Goal: Obtain resource: Download file/media

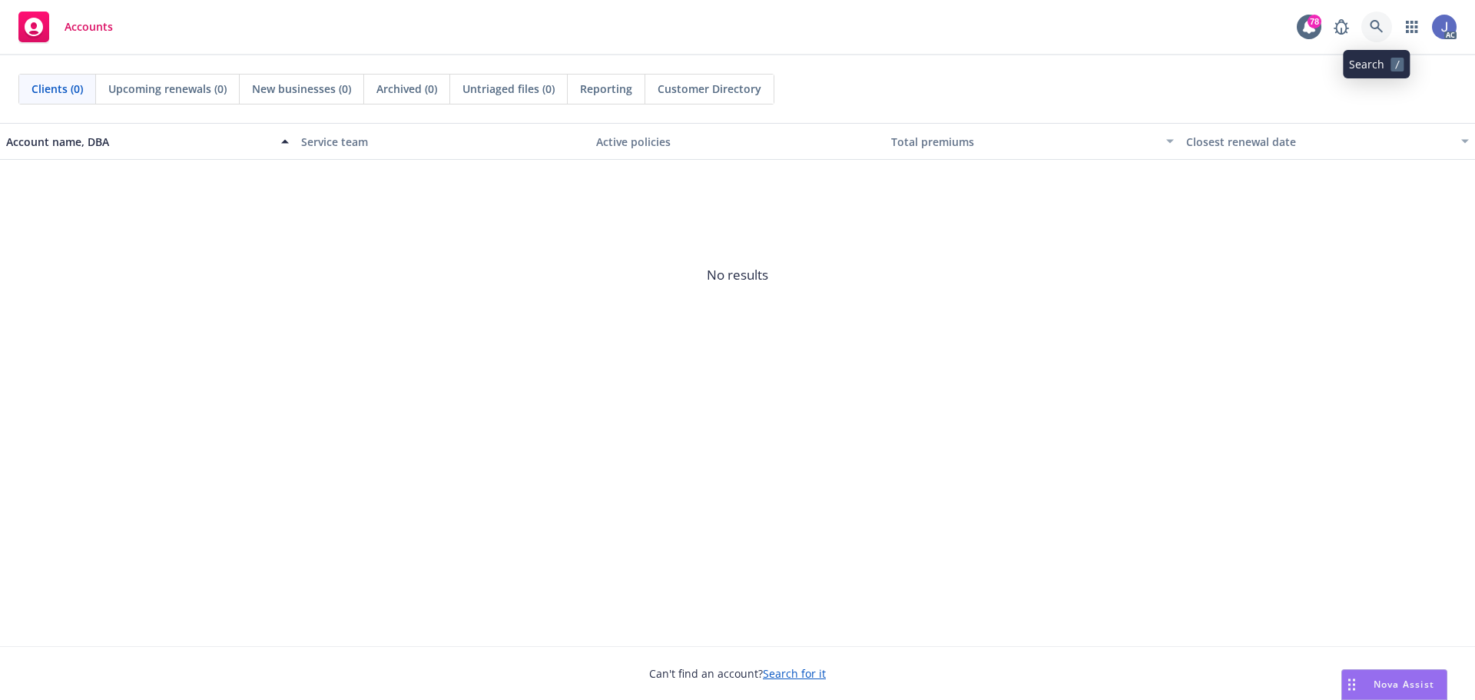
click at [1384, 31] on link at bounding box center [1376, 27] width 31 height 31
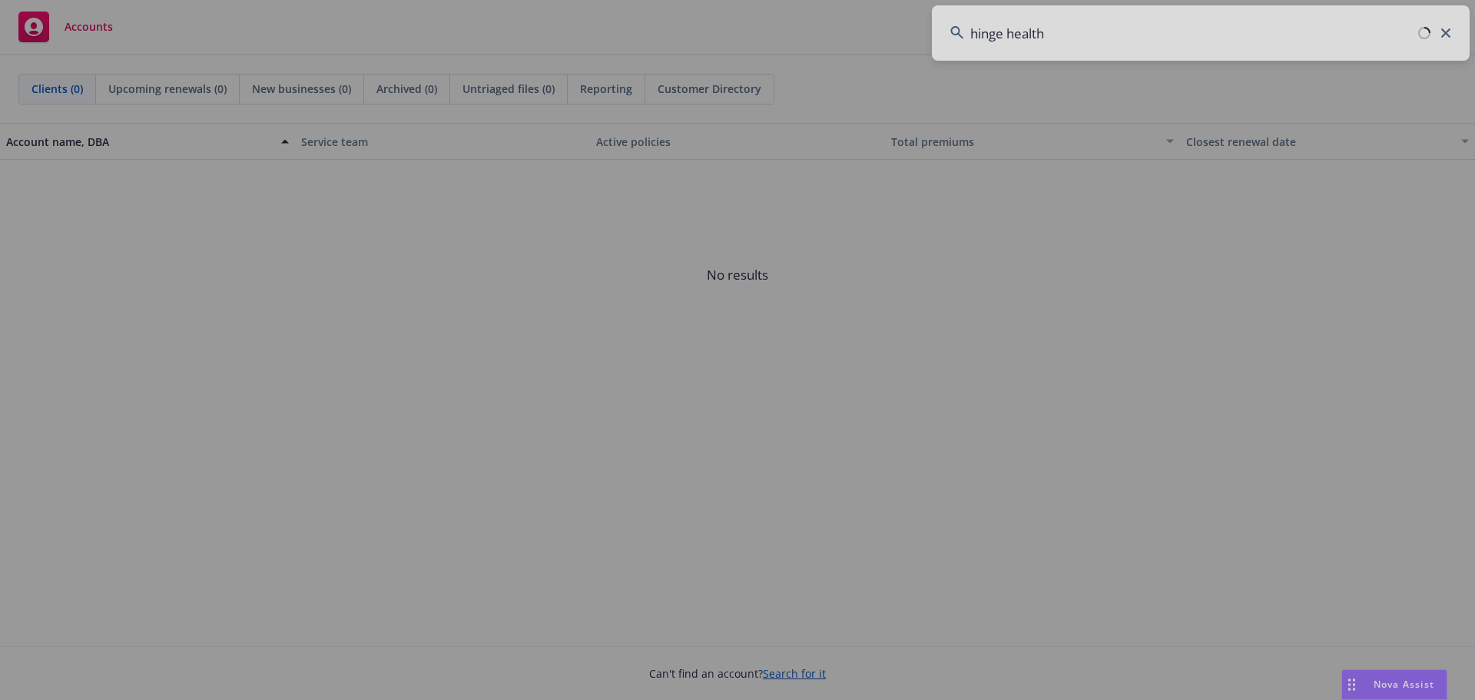
type input "hinge health"
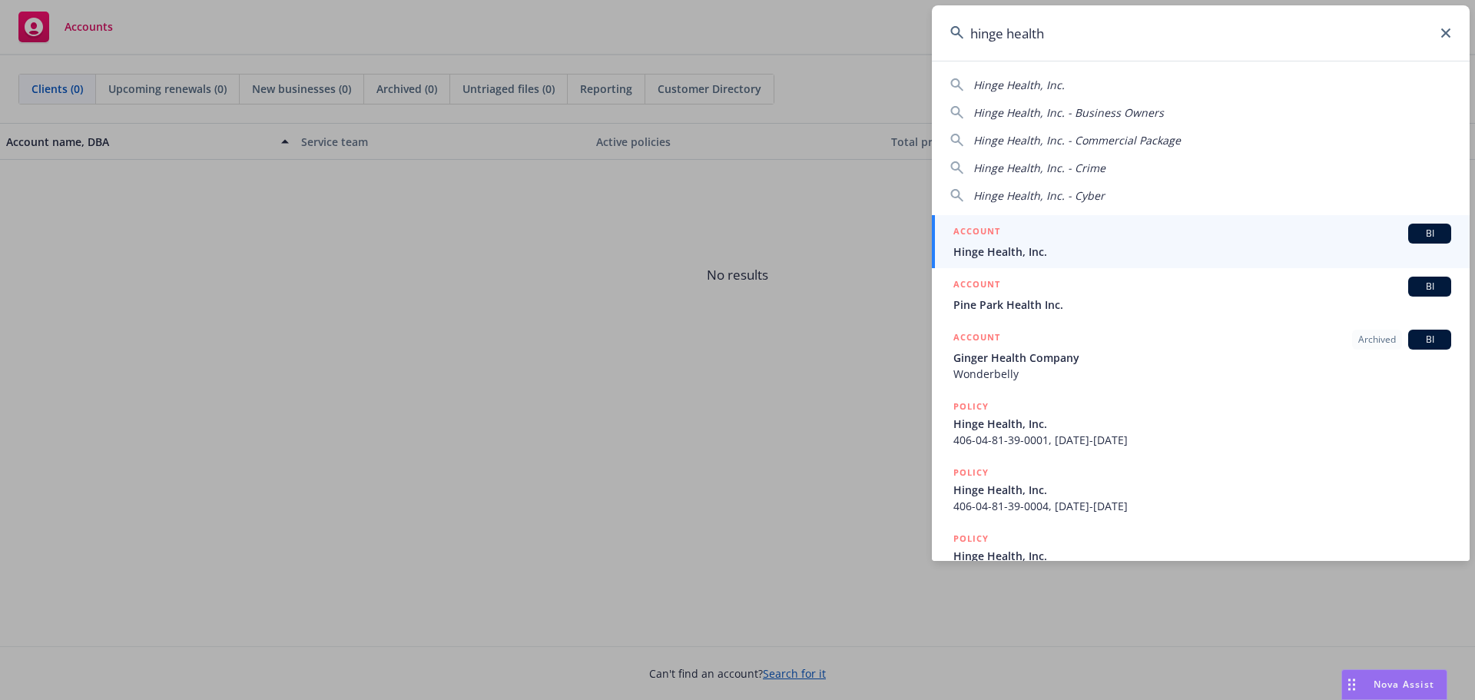
click at [1022, 257] on span "Hinge Health, Inc." at bounding box center [1202, 252] width 498 height 16
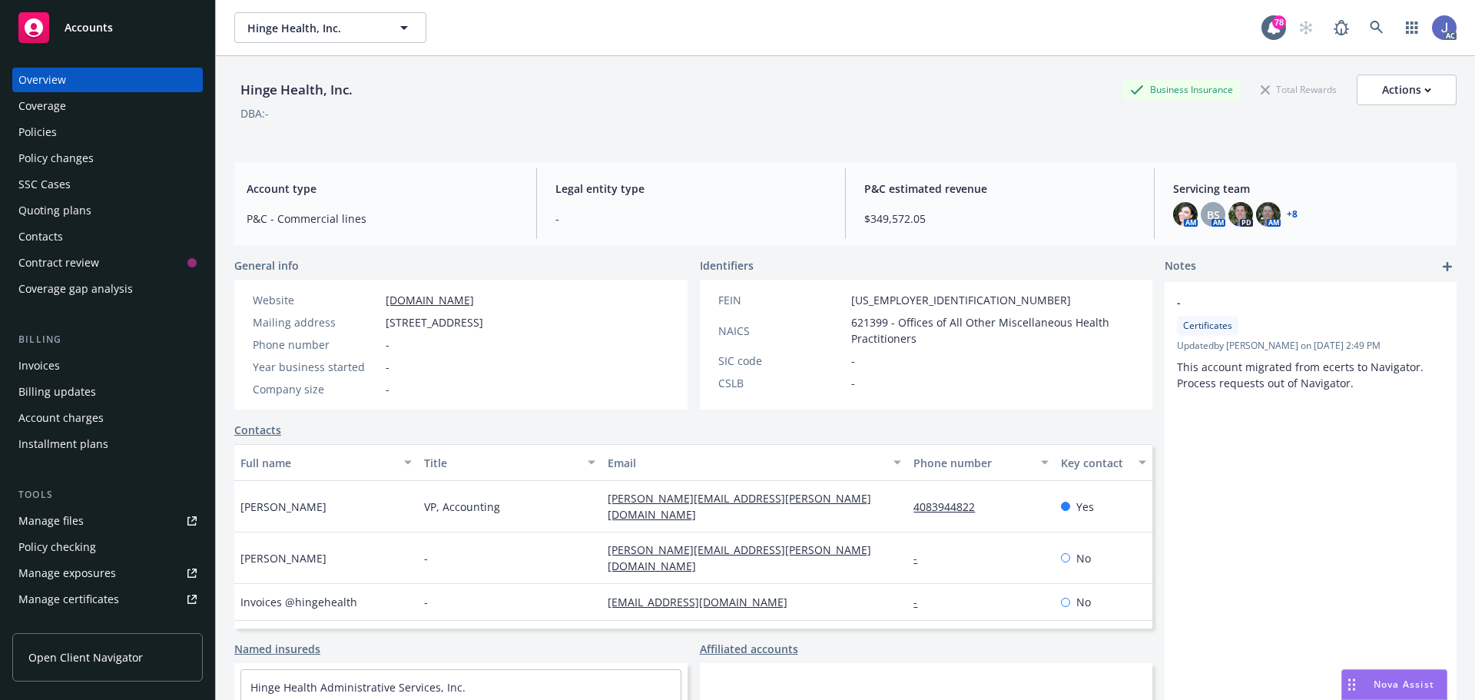
click at [143, 141] on div "Policies" at bounding box center [107, 132] width 178 height 25
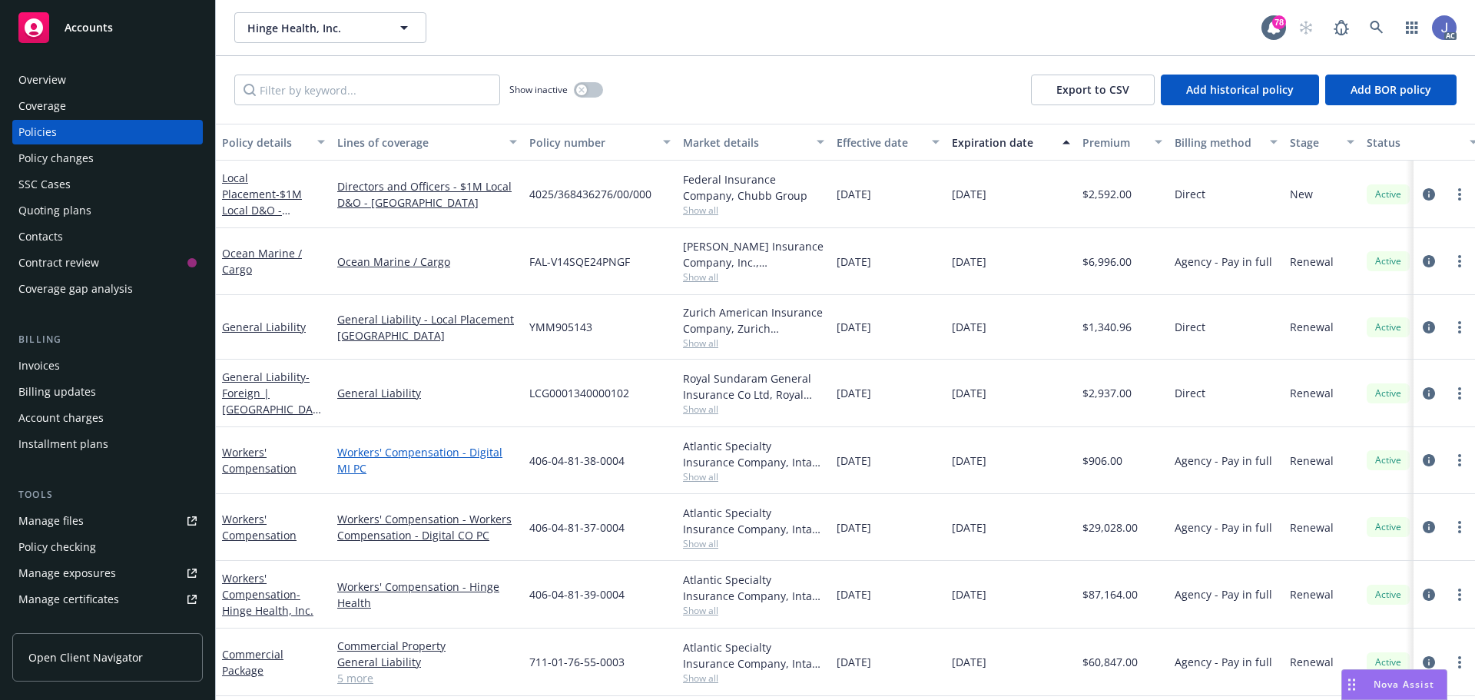
click at [456, 455] on link "Workers' Compensation - Digital MI PC" at bounding box center [427, 460] width 180 height 32
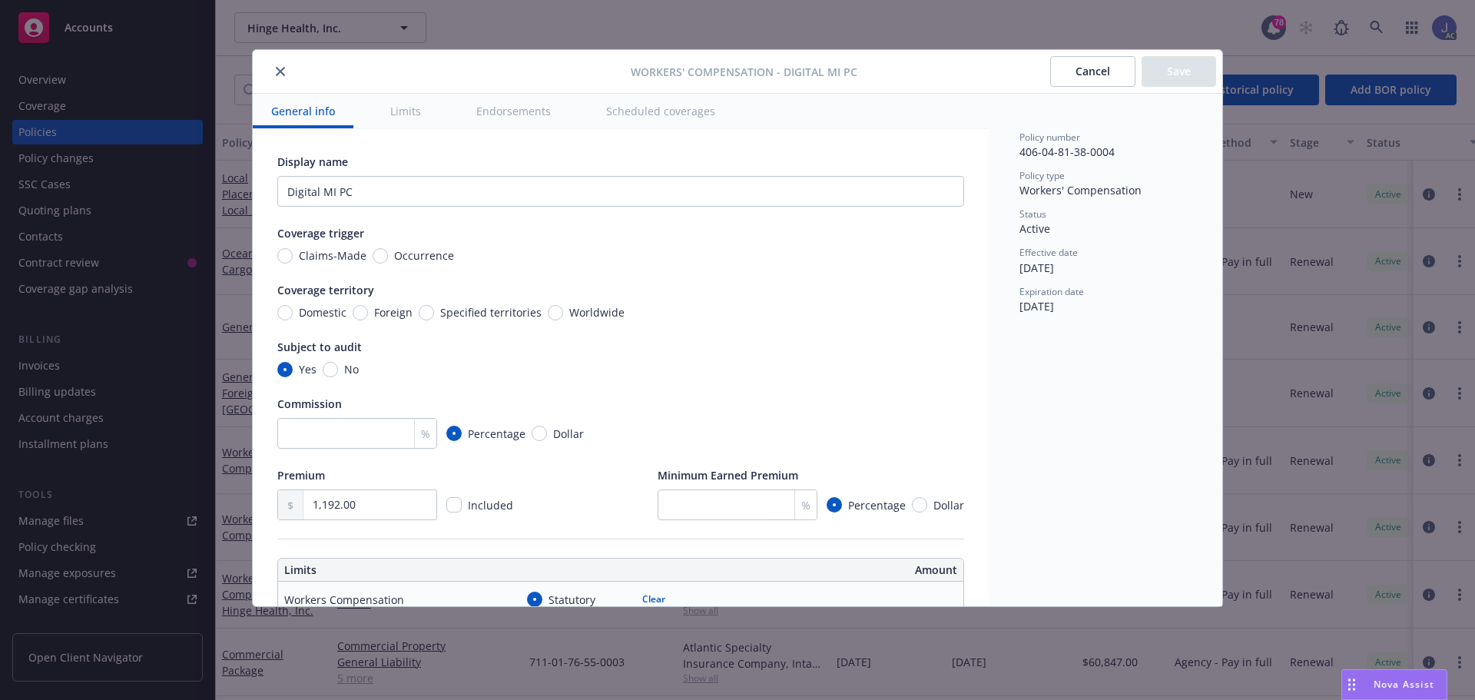
click at [281, 70] on icon "close" at bounding box center [280, 71] width 9 height 9
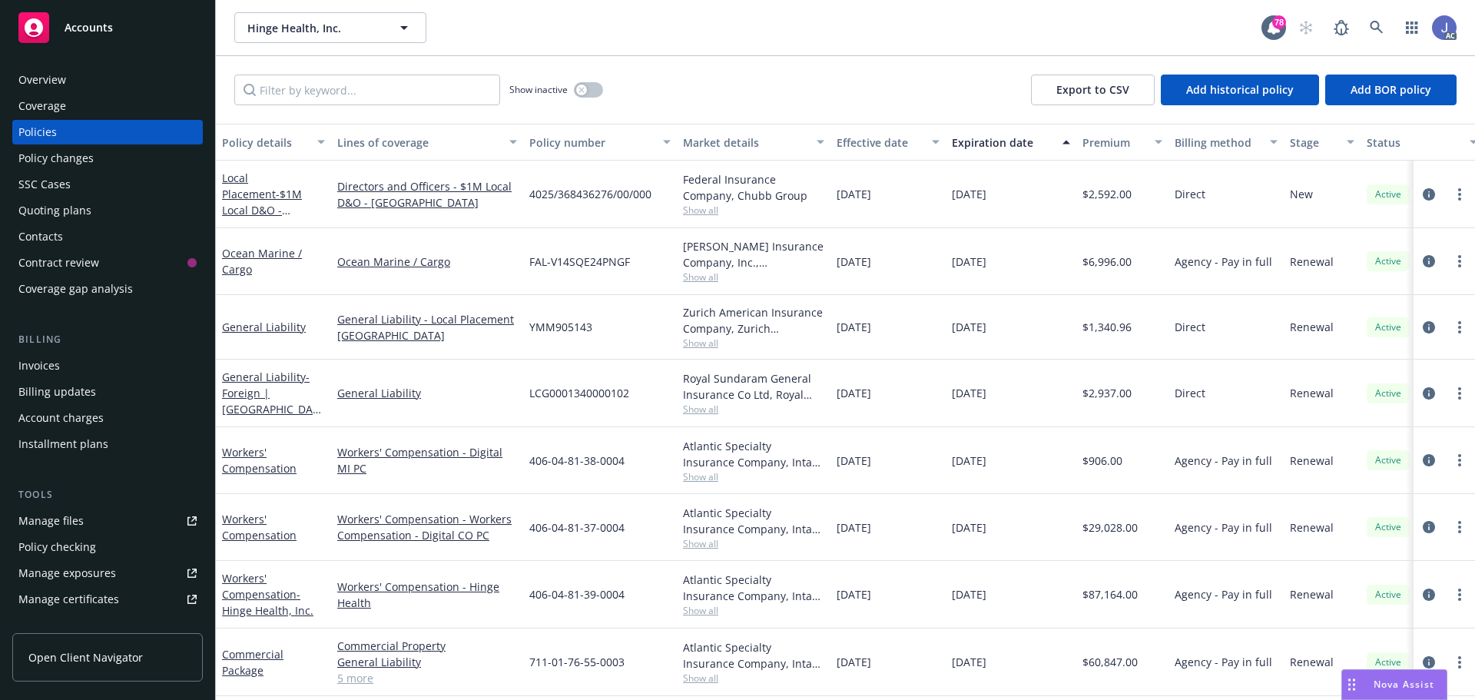
click at [1426, 464] on div at bounding box center [1444, 460] width 49 height 18
click at [1423, 460] on icon "circleInformation" at bounding box center [1429, 460] width 12 height 12
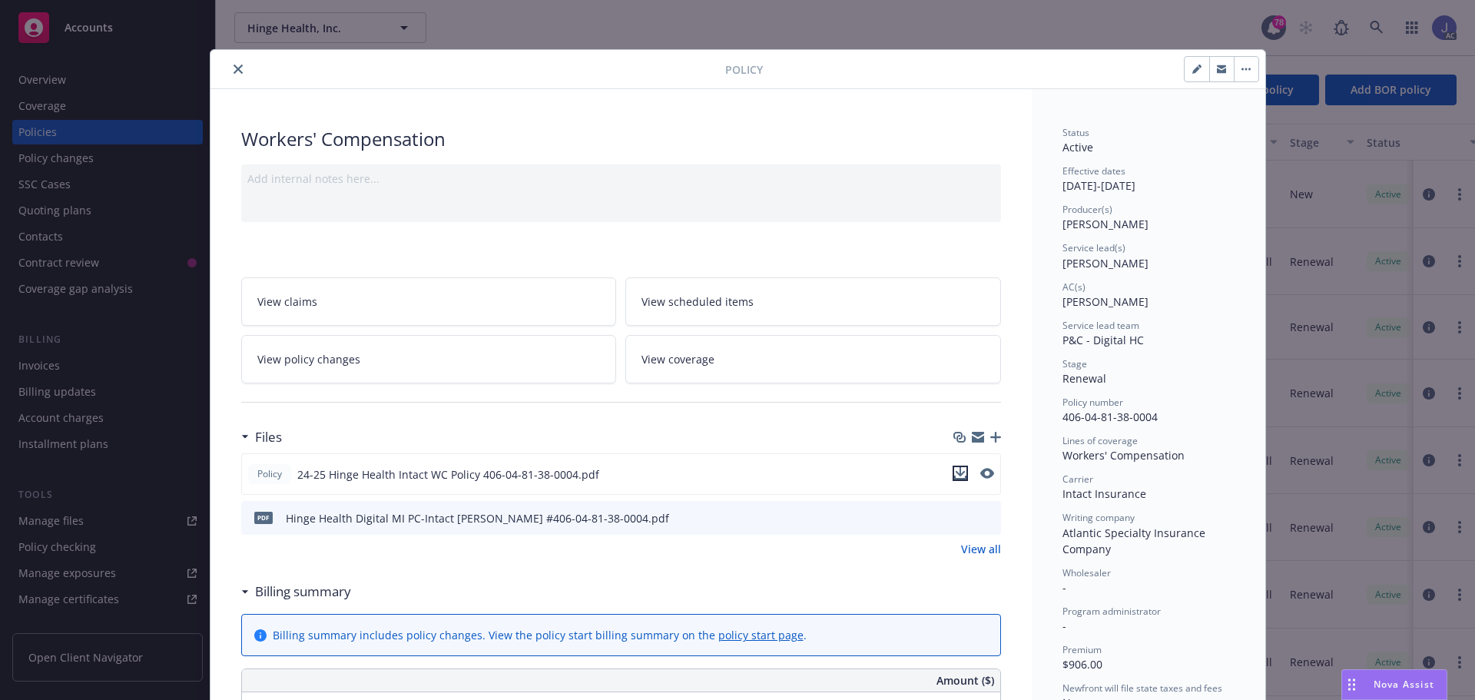
click at [954, 476] on icon "download file" at bounding box center [960, 473] width 12 height 12
click at [229, 70] on button "close" at bounding box center [238, 69] width 18 height 18
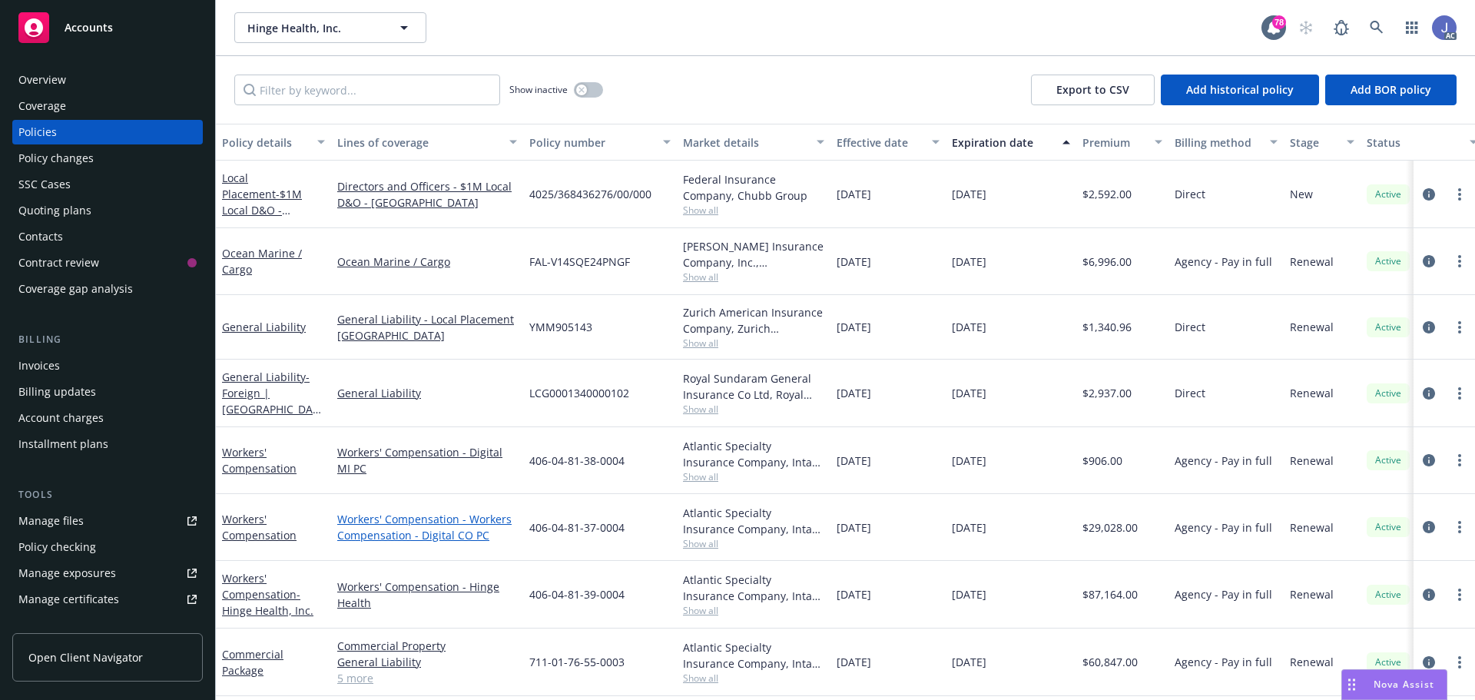
click at [414, 531] on link "Workers' Compensation - Workers Compensation - Digital CO PC" at bounding box center [427, 527] width 180 height 32
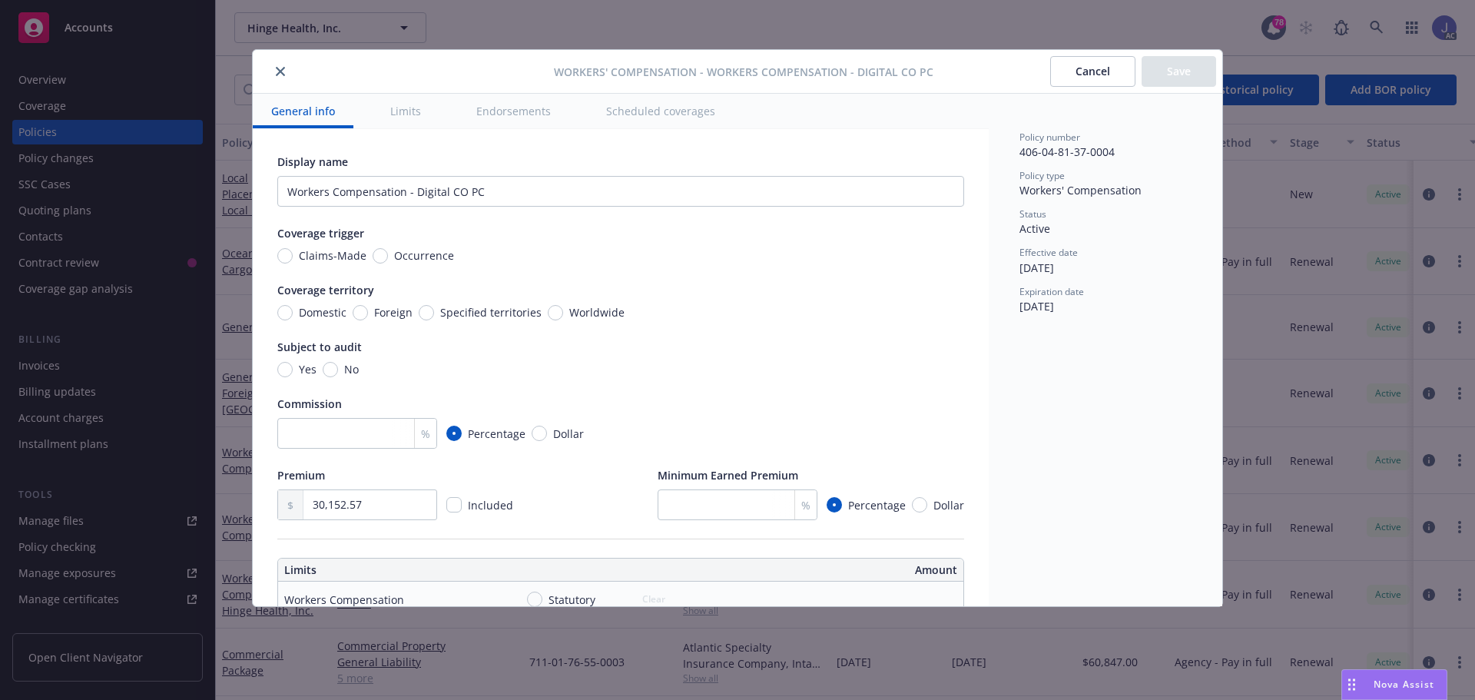
click at [284, 70] on icon "close" at bounding box center [280, 71] width 9 height 9
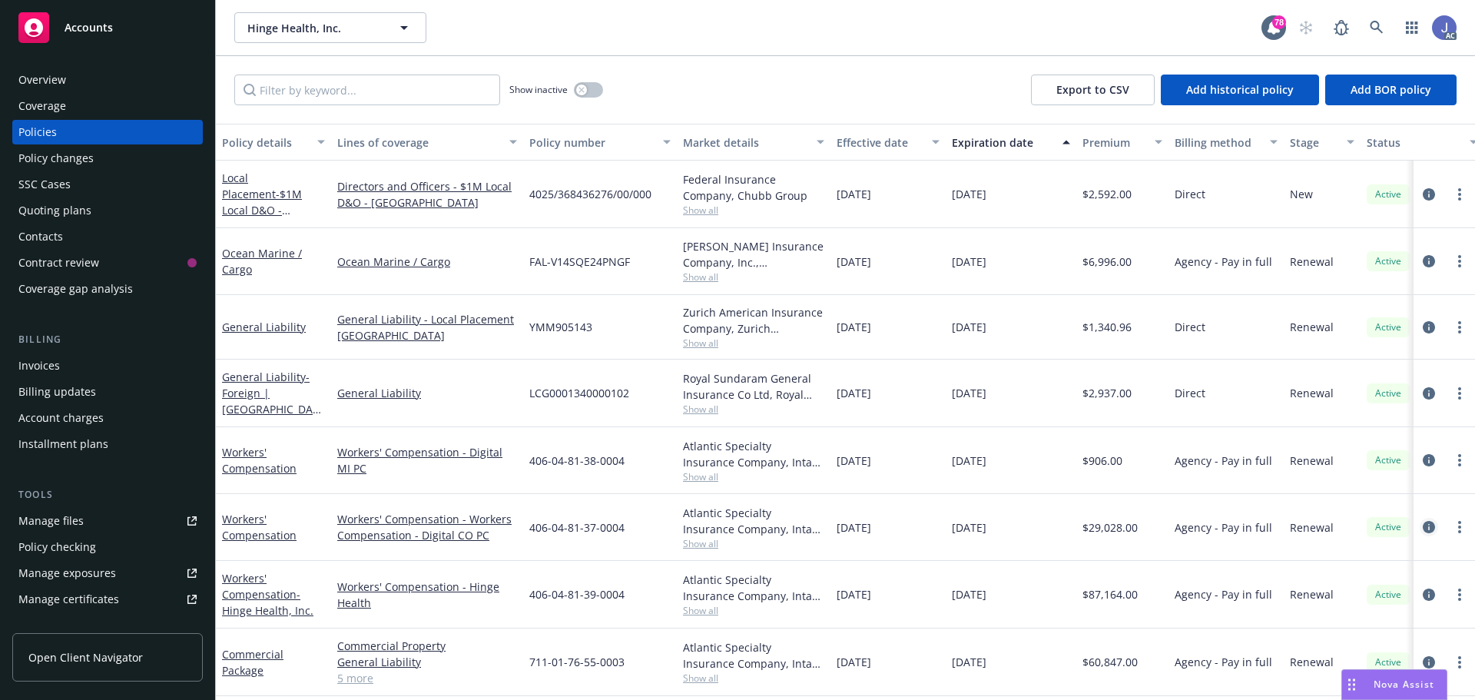
click at [1423, 528] on icon "circleInformation" at bounding box center [1429, 527] width 12 height 12
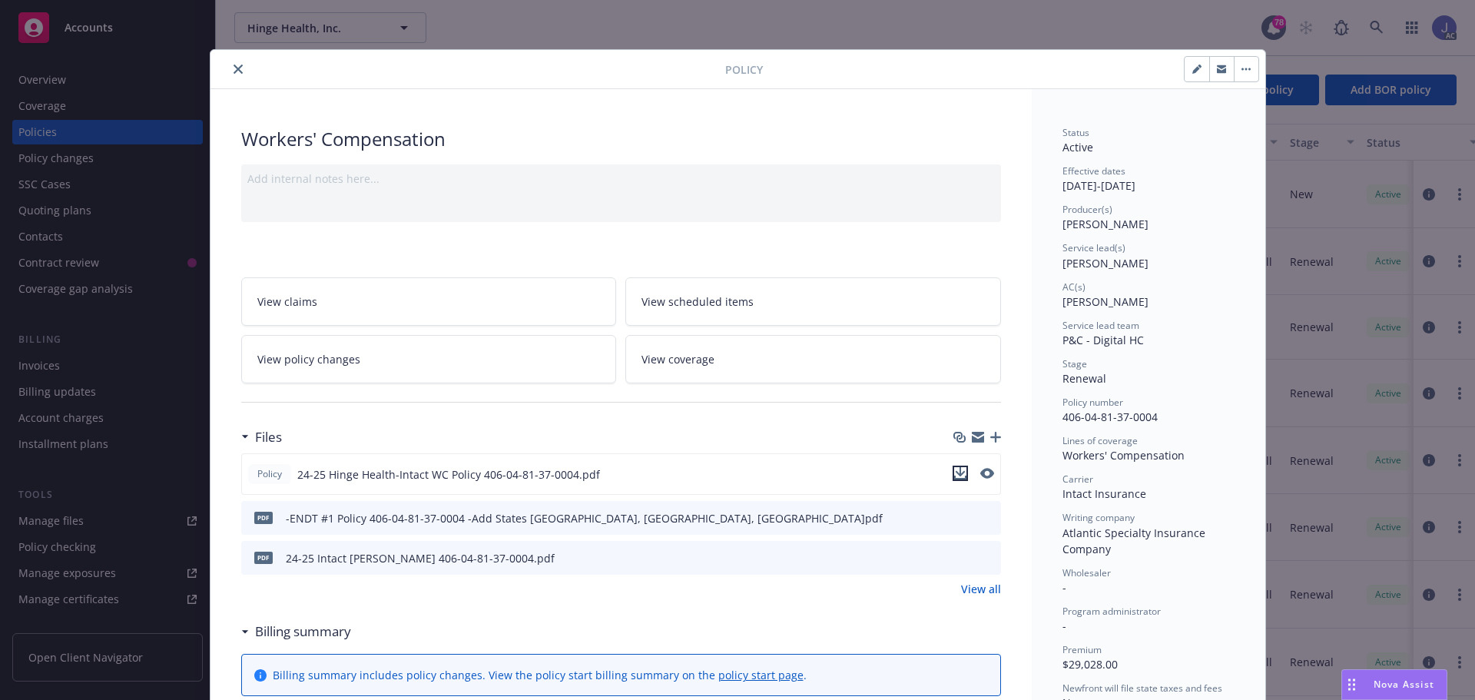
click at [956, 476] on icon "download file" at bounding box center [960, 473] width 12 height 12
click at [954, 473] on icon "download file" at bounding box center [960, 473] width 12 height 12
click at [232, 61] on button "close" at bounding box center [238, 69] width 18 height 18
